Goal: Task Accomplishment & Management: Manage account settings

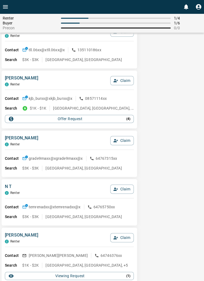
scroll to position [1205, 0]
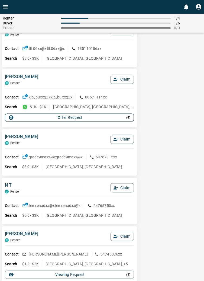
click at [129, 118] on p "( 4 )" at bounding box center [128, 117] width 4 height 5
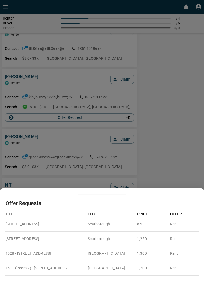
click at [184, 147] on div at bounding box center [102, 140] width 204 height 281
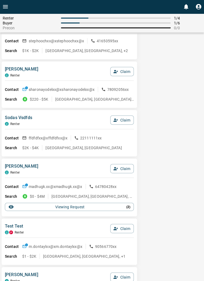
scroll to position [2206, 0]
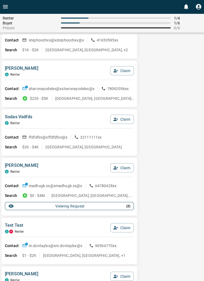
click at [131, 208] on button "Viewing Request ( 2 )" at bounding box center [69, 206] width 129 height 8
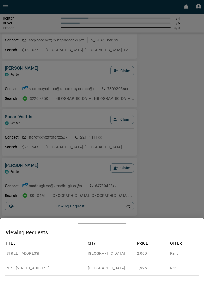
click at [183, 186] on div at bounding box center [102, 140] width 204 height 281
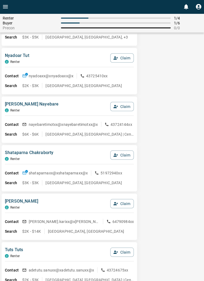
scroll to position [0, 0]
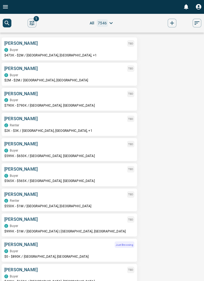
scroll to position [1, 0]
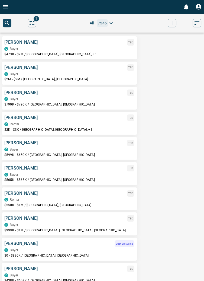
click at [8, 7] on icon "Open drawer" at bounding box center [5, 7] width 6 height 6
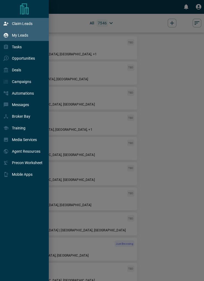
click at [27, 24] on p "Claim Leads" at bounding box center [22, 23] width 21 height 4
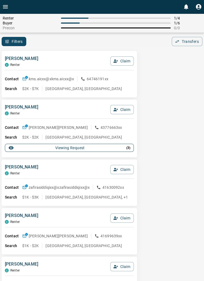
click at [131, 148] on button "Viewing Request ( 3 )" at bounding box center [69, 148] width 129 height 8
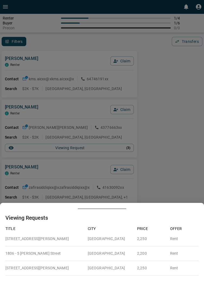
click at [174, 143] on div at bounding box center [102, 140] width 204 height 281
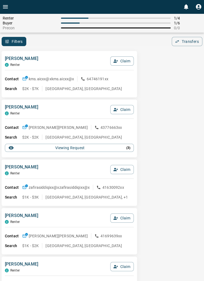
click at [9, 4] on button "Open drawer" at bounding box center [5, 7] width 11 height 14
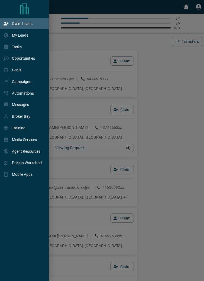
click at [175, 165] on div at bounding box center [102, 140] width 204 height 281
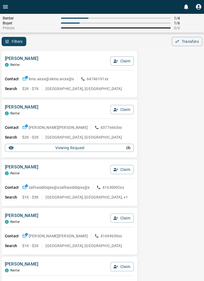
click at [8, 4] on icon "Open drawer" at bounding box center [5, 7] width 6 height 6
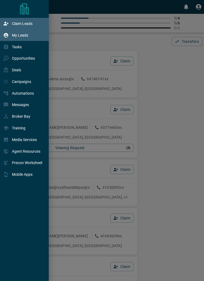
click at [24, 37] on p "My Leads" at bounding box center [20, 35] width 16 height 4
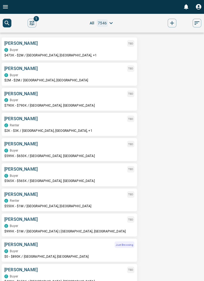
click at [8, 6] on icon "Open drawer" at bounding box center [5, 7] width 6 height 6
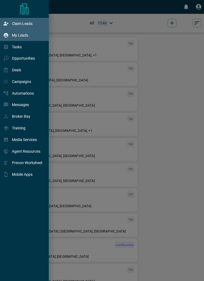
click at [27, 23] on p "Claim Leads" at bounding box center [22, 23] width 21 height 4
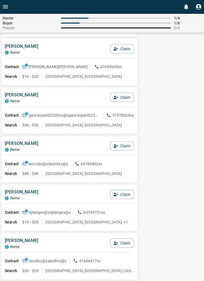
scroll to position [235, 0]
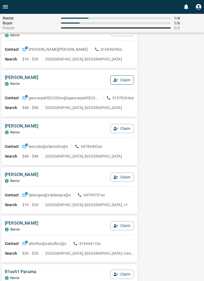
click at [125, 80] on button "Claim" at bounding box center [122, 79] width 24 height 9
click at [121, 79] on button "Confirm Claim" at bounding box center [114, 79] width 39 height 9
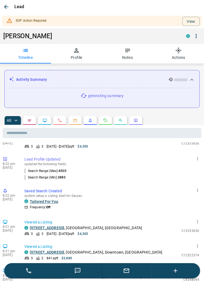
scroll to position [0, 0]
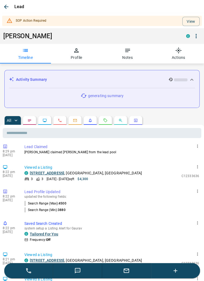
click at [197, 34] on icon "button" at bounding box center [196, 36] width 6 height 6
click at [183, 56] on li "Reallocate" at bounding box center [184, 55] width 32 height 8
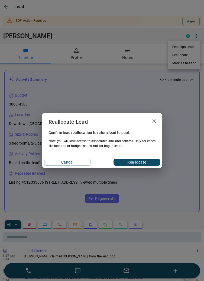
click at [143, 161] on button "Reallocate" at bounding box center [136, 161] width 46 height 7
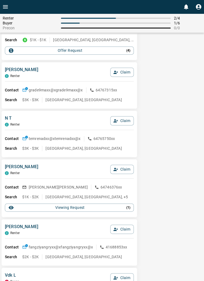
scroll to position [1273, 0]
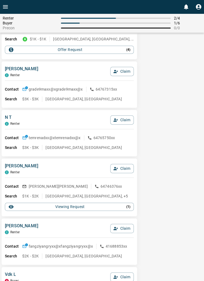
click at [10, 8] on button "Open drawer" at bounding box center [5, 7] width 11 height 14
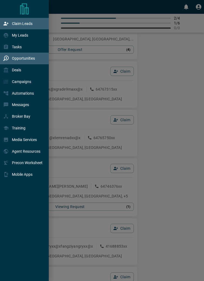
click at [28, 59] on p "Opportunities" at bounding box center [23, 58] width 23 height 4
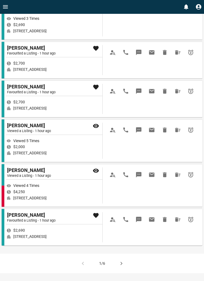
scroll to position [671, 0]
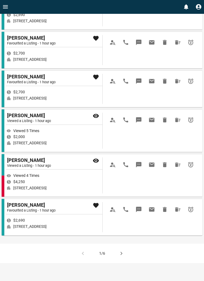
click at [126, 246] on button "button" at bounding box center [121, 252] width 13 height 13
